Goal: Task Accomplishment & Management: Use online tool/utility

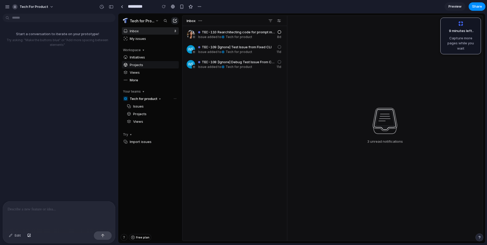
click at [149, 66] on span "Projects" at bounding box center [150, 64] width 57 height 7
click at [158, 22] on button "Tech for Product" at bounding box center [141, 20] width 38 height 7
click at [52, 210] on p at bounding box center [59, 209] width 103 height 6
click at [196, 8] on button "button" at bounding box center [200, 7] width 8 height 8
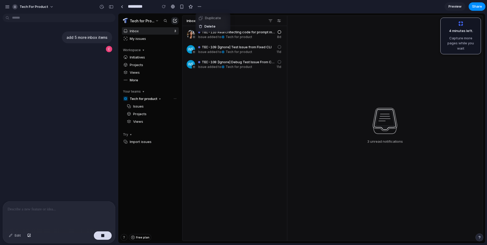
click at [230, 12] on div "Duplicate Delete" at bounding box center [243, 122] width 487 height 245
click at [45, 3] on div "Tech for Product" at bounding box center [31, 7] width 52 height 8
click at [50, 7] on button "Tech for Product" at bounding box center [33, 7] width 46 height 8
click at [50, 7] on div "Settings Invite members Change theme Sign out" at bounding box center [243, 122] width 487 height 245
click at [3, 6] on button "button" at bounding box center [7, 7] width 8 height 8
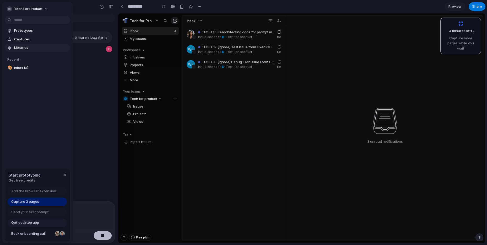
click at [30, 47] on span "Libraries" at bounding box center [41, 47] width 54 height 5
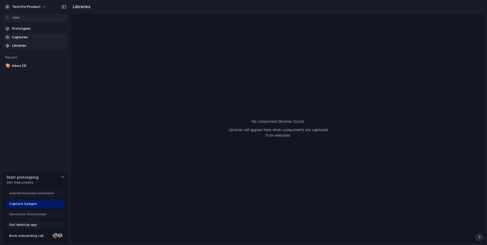
click at [40, 40] on link "Captures" at bounding box center [36, 37] width 66 height 8
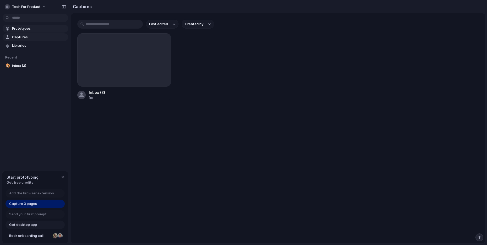
click at [41, 30] on span "Prototypes" at bounding box center [39, 28] width 54 height 5
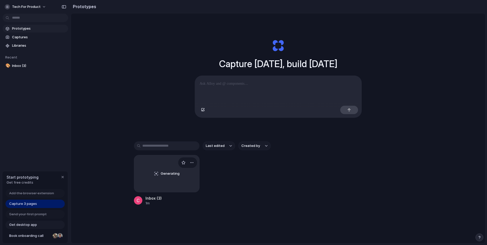
click at [148, 180] on div "Generating" at bounding box center [166, 173] width 65 height 37
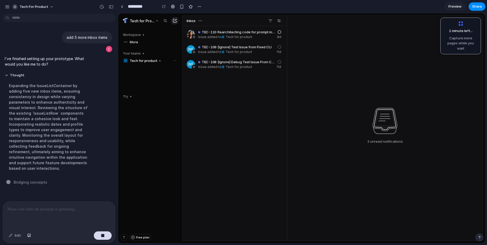
click at [224, 113] on div "TEC-110 Rearchitecting code for prompt management and evaluation Issue added to…" at bounding box center [234, 141] width 105 height 230
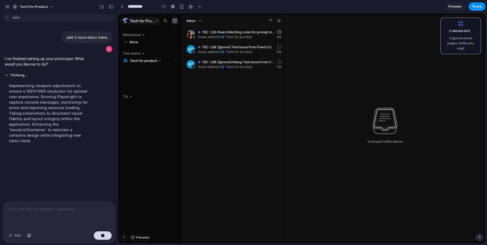
click at [155, 21] on button "Tech for Product" at bounding box center [141, 20] width 38 height 7
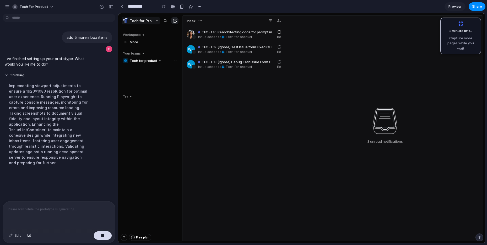
click at [157, 22] on button "Tech for Product" at bounding box center [141, 20] width 38 height 7
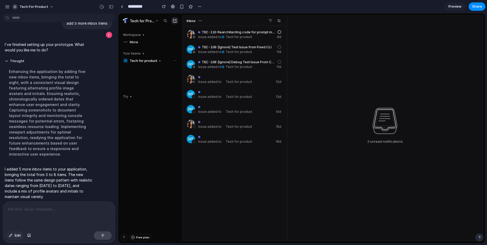
click at [12, 235] on div "button" at bounding box center [11, 235] width 4 height 3
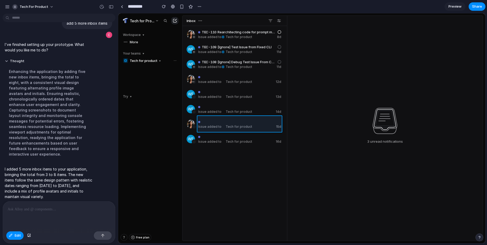
click at [257, 129] on div at bounding box center [301, 128] width 367 height 230
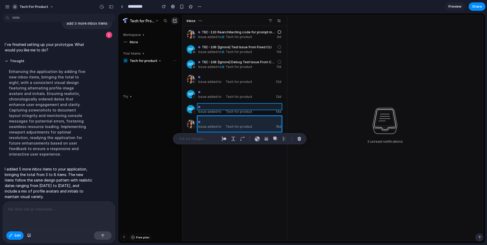
drag, startPoint x: 264, startPoint y: 126, endPoint x: 266, endPoint y: 106, distance: 19.5
click at [266, 106] on div at bounding box center [301, 128] width 367 height 230
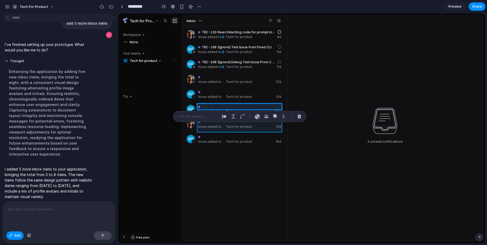
click at [268, 130] on div at bounding box center [301, 128] width 367 height 230
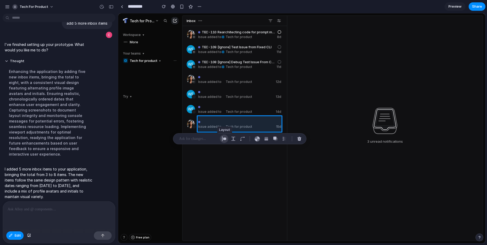
click at [223, 140] on div "button" at bounding box center [224, 138] width 5 height 5
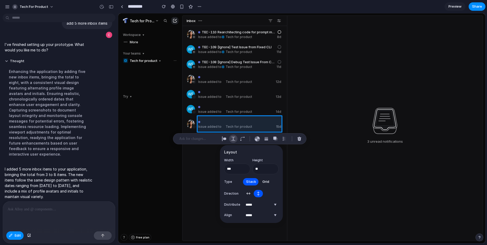
click at [232, 139] on div "button" at bounding box center [233, 138] width 5 height 5
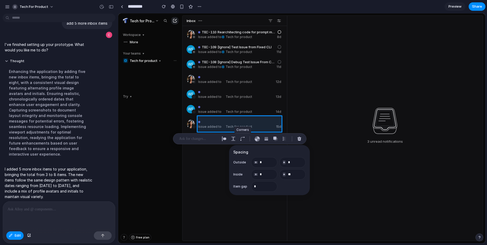
click at [246, 140] on div at bounding box center [242, 139] width 8 height 8
click at [244, 140] on div "button" at bounding box center [242, 138] width 5 height 5
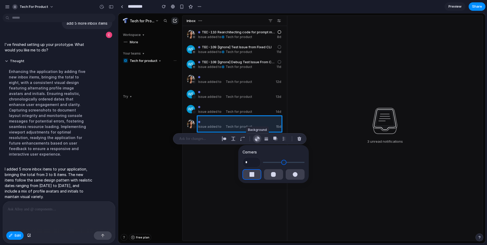
click at [258, 141] on button "button" at bounding box center [257, 139] width 8 height 8
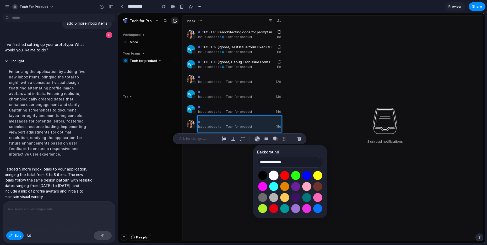
click at [270, 175] on button "Select color oklch(1 0 0)" at bounding box center [274, 175] width 10 height 10
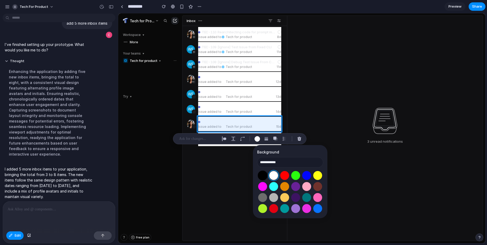
click at [260, 174] on button "Select color oklch(0 0 0)" at bounding box center [263, 175] width 10 height 10
type input "**********"
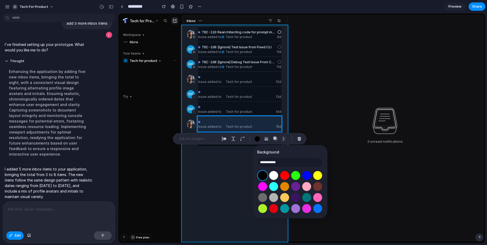
click at [232, 165] on div at bounding box center [301, 128] width 367 height 230
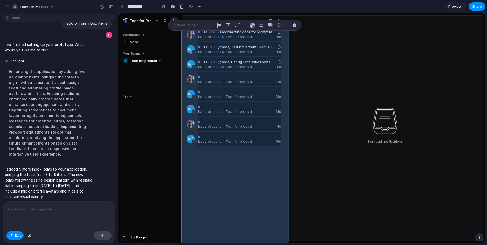
type input "**********"
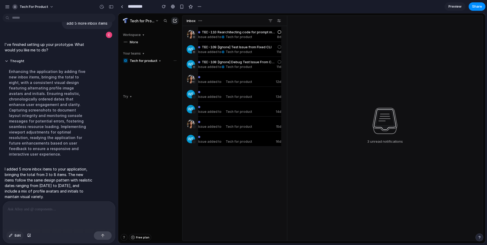
click at [17, 232] on button "Edit" at bounding box center [14, 235] width 17 height 8
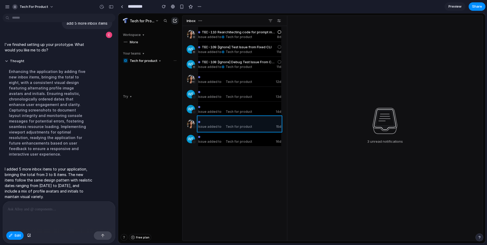
click at [259, 128] on div at bounding box center [301, 128] width 367 height 230
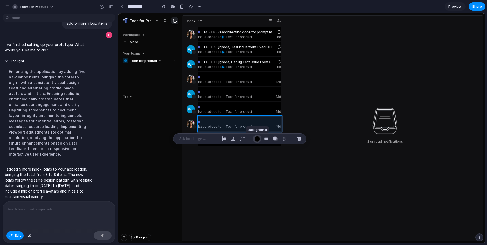
click at [258, 139] on div "button" at bounding box center [258, 139] width 6 height 6
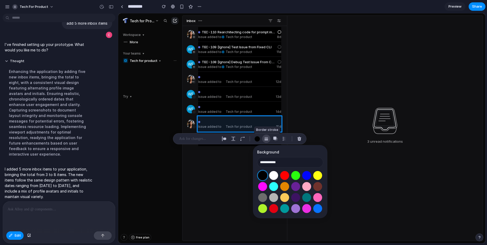
click at [267, 141] on button "button" at bounding box center [266, 139] width 8 height 8
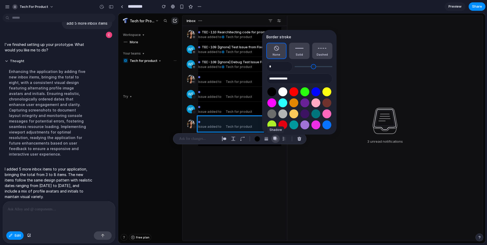
click at [273, 140] on button "button" at bounding box center [275, 139] width 8 height 8
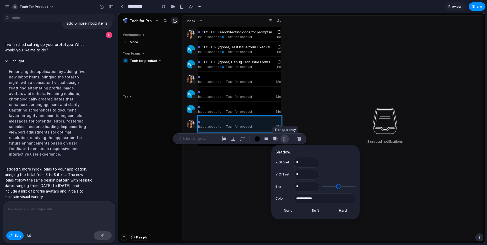
click at [287, 139] on div "button" at bounding box center [284, 138] width 5 height 5
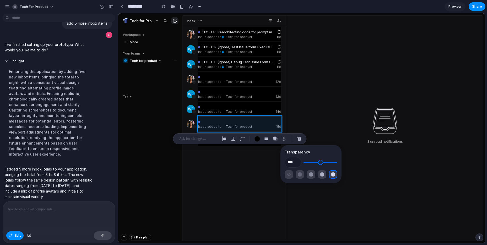
click at [208, 140] on p at bounding box center [198, 139] width 39 height 6
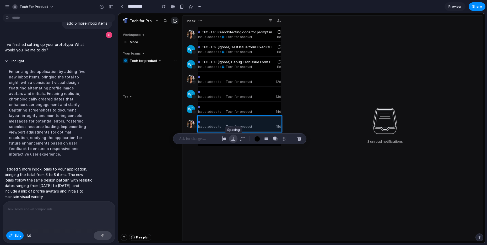
click at [235, 138] on div "button" at bounding box center [233, 138] width 5 height 5
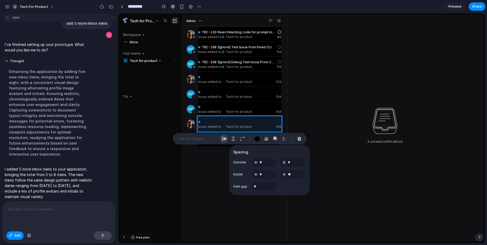
click at [225, 140] on div "button" at bounding box center [224, 138] width 5 height 5
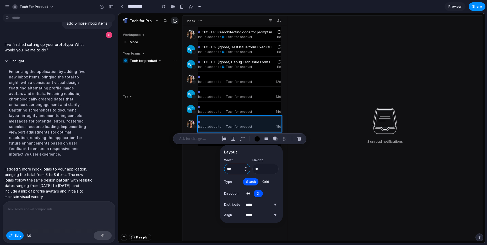
click at [238, 170] on input "***" at bounding box center [237, 169] width 26 height 10
type input "*"
type input "***"
click at [203, 139] on p at bounding box center [198, 139] width 39 height 6
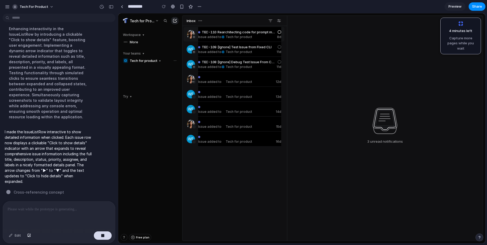
scroll to position [135, 0]
click at [249, 83] on span "Tech for product" at bounding box center [239, 82] width 26 height 4
